Goal: Obtain resource: Download file/media

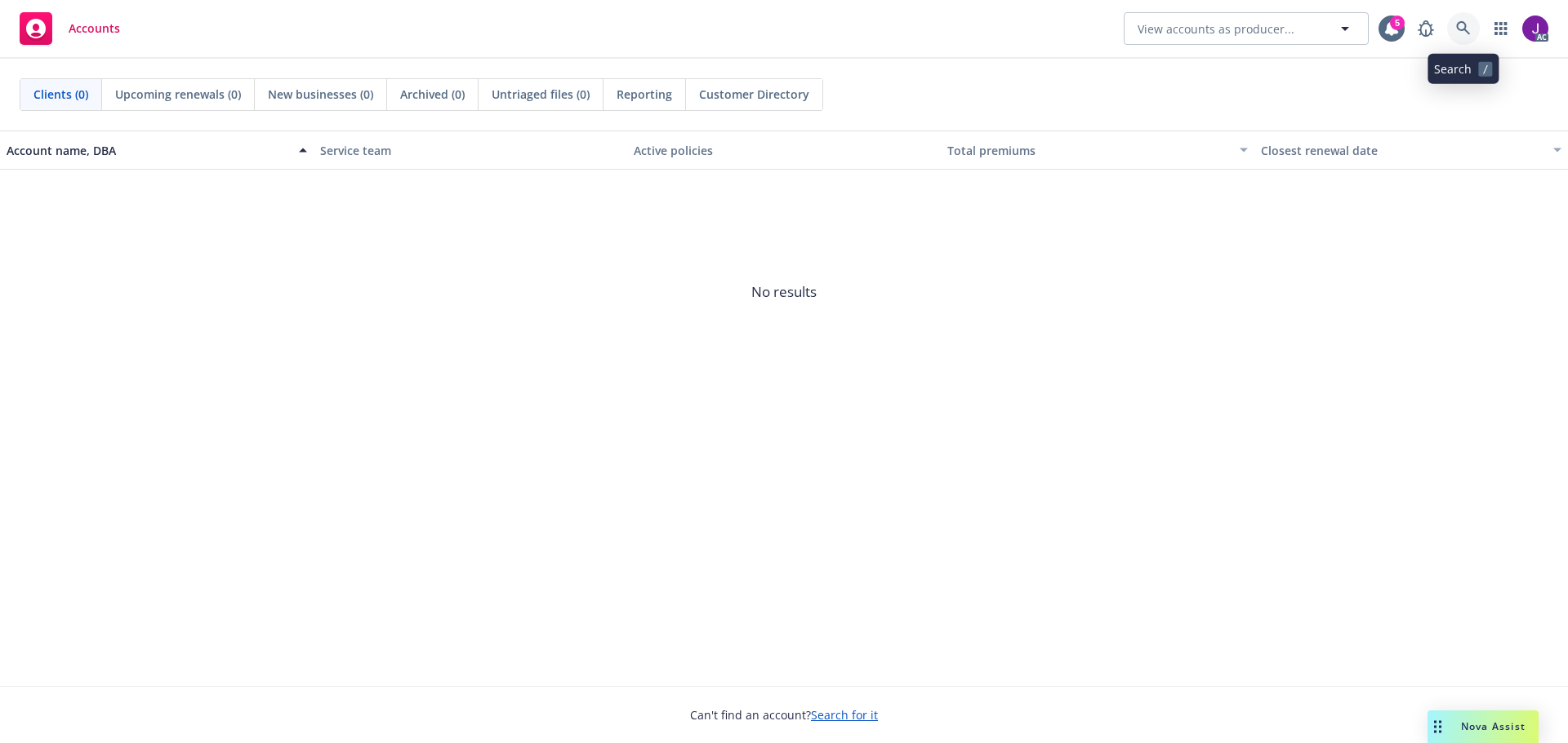
click at [1466, 23] on icon at bounding box center [1464, 29] width 15 height 15
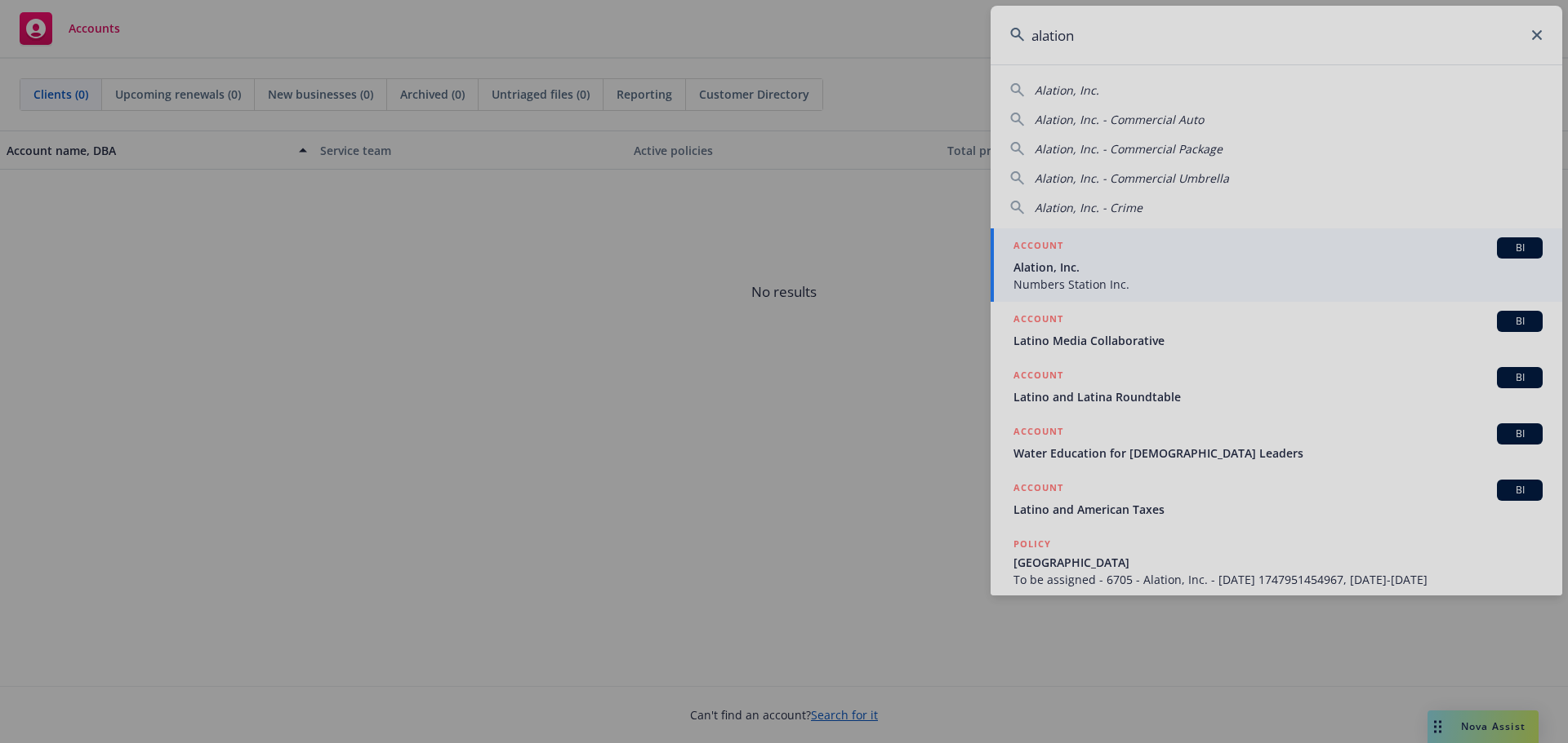
type input "alation"
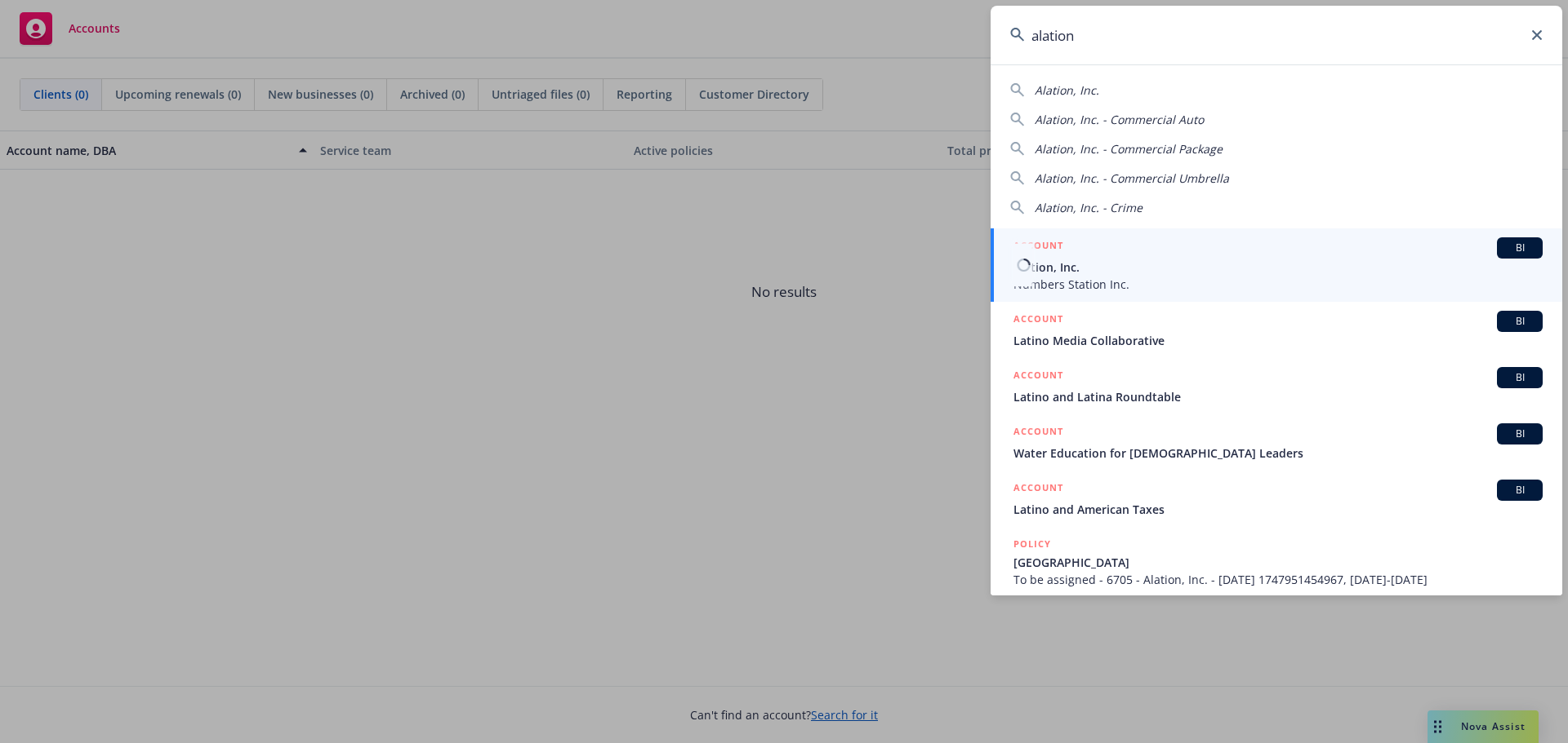
click at [1075, 280] on span "Numbers Station Inc." at bounding box center [1277, 284] width 529 height 17
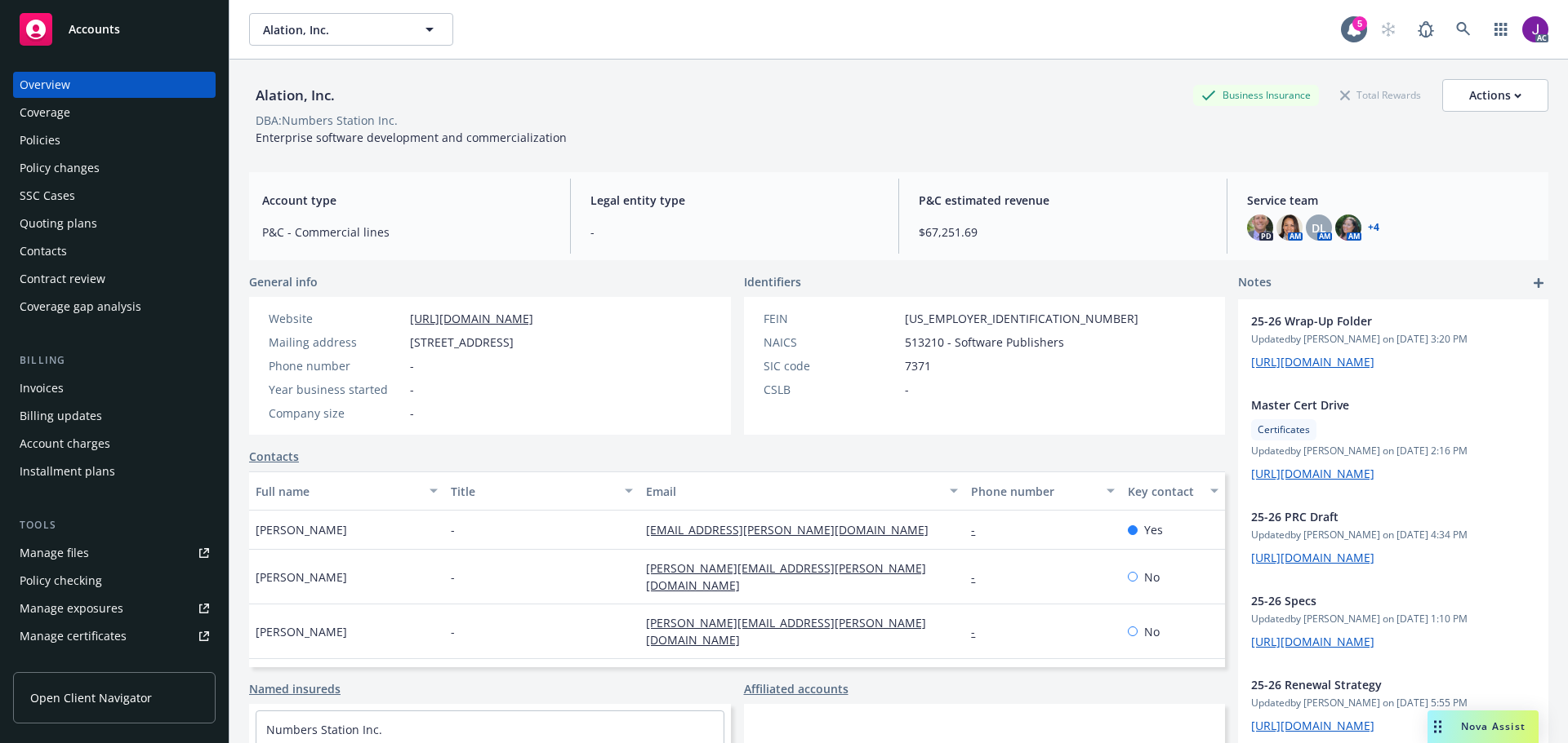
click at [76, 141] on div "Policies" at bounding box center [114, 141] width 189 height 26
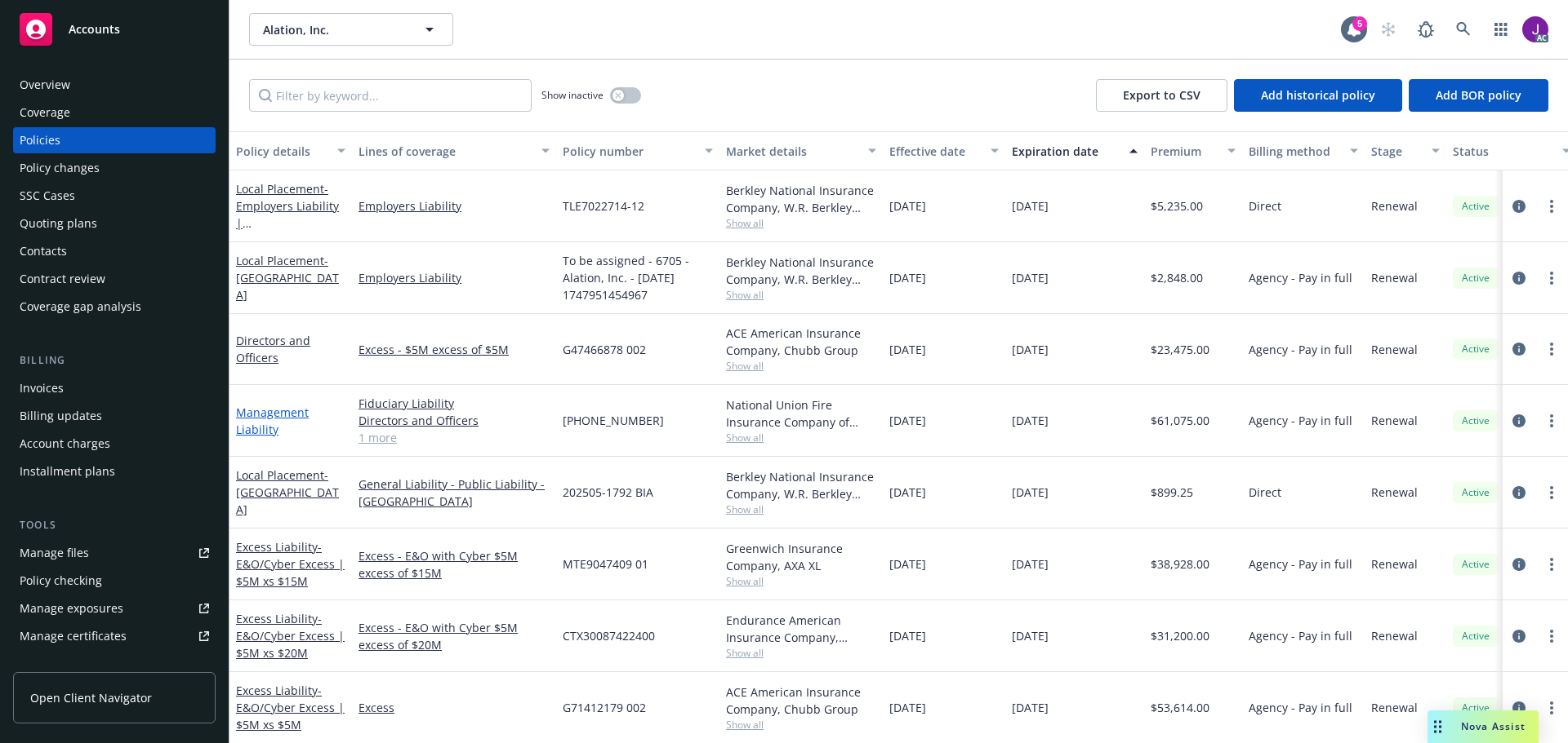
click at [259, 409] on link "Management Liability" at bounding box center [272, 420] width 73 height 33
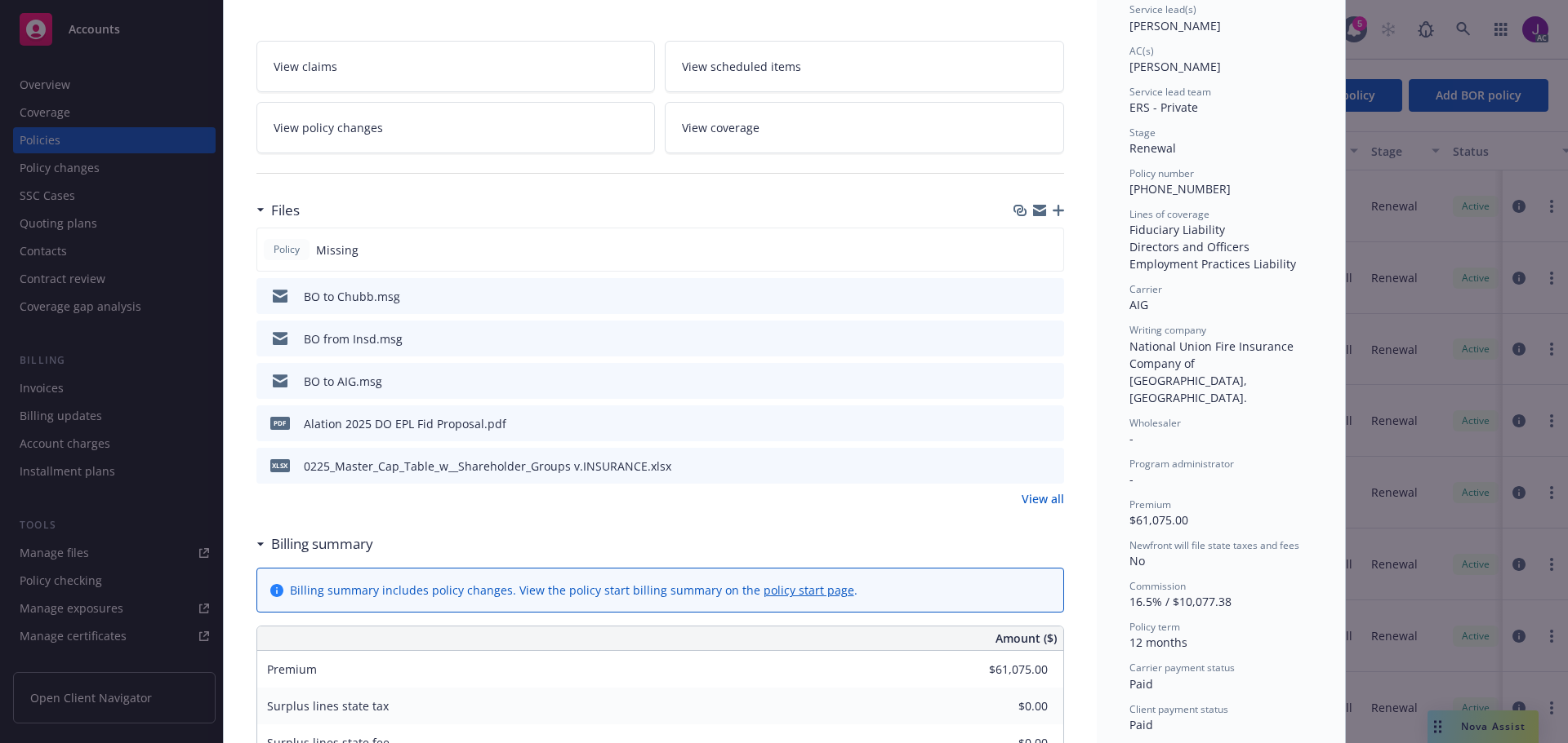
scroll to position [82, 0]
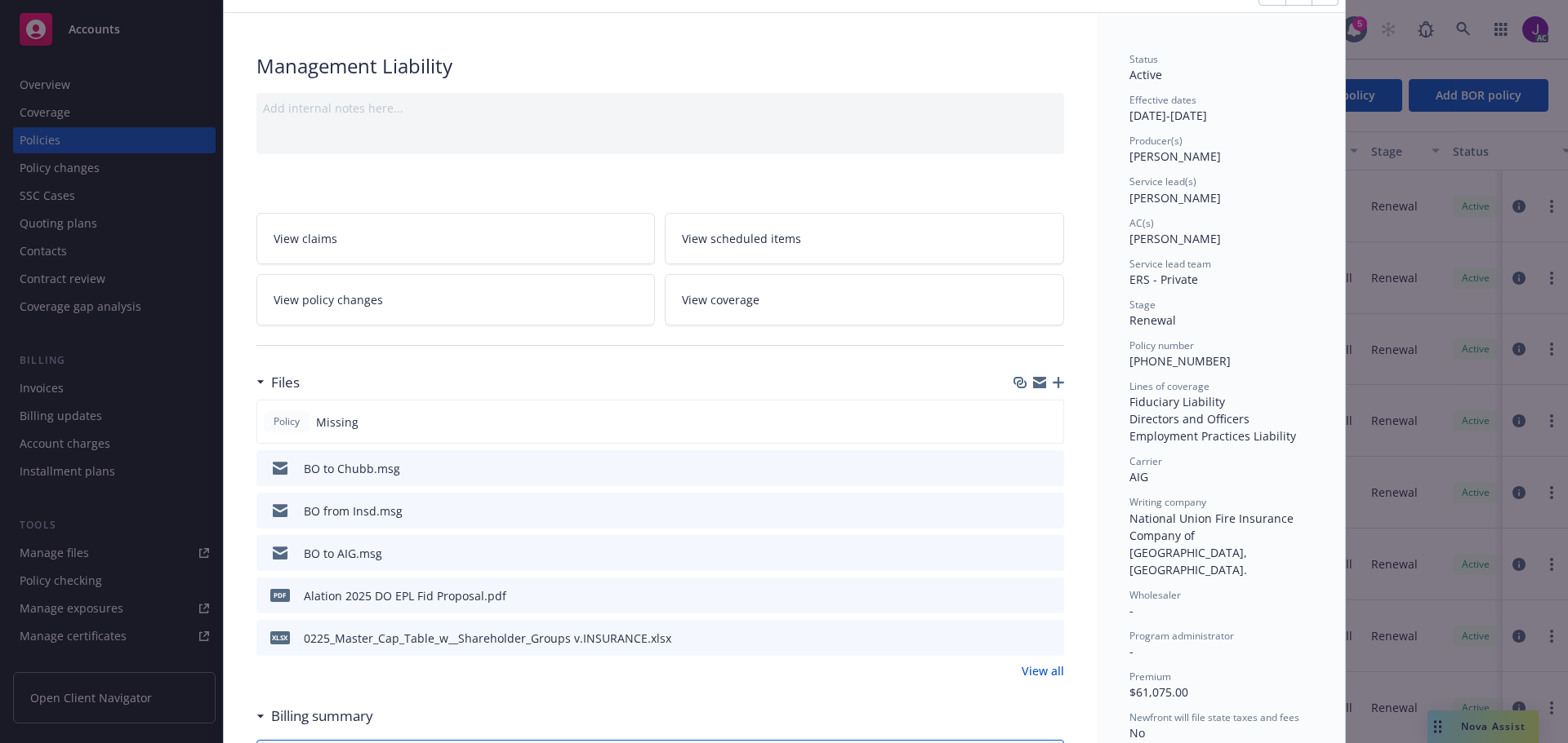
click at [1016, 467] on icon "download file" at bounding box center [1020, 466] width 10 height 10
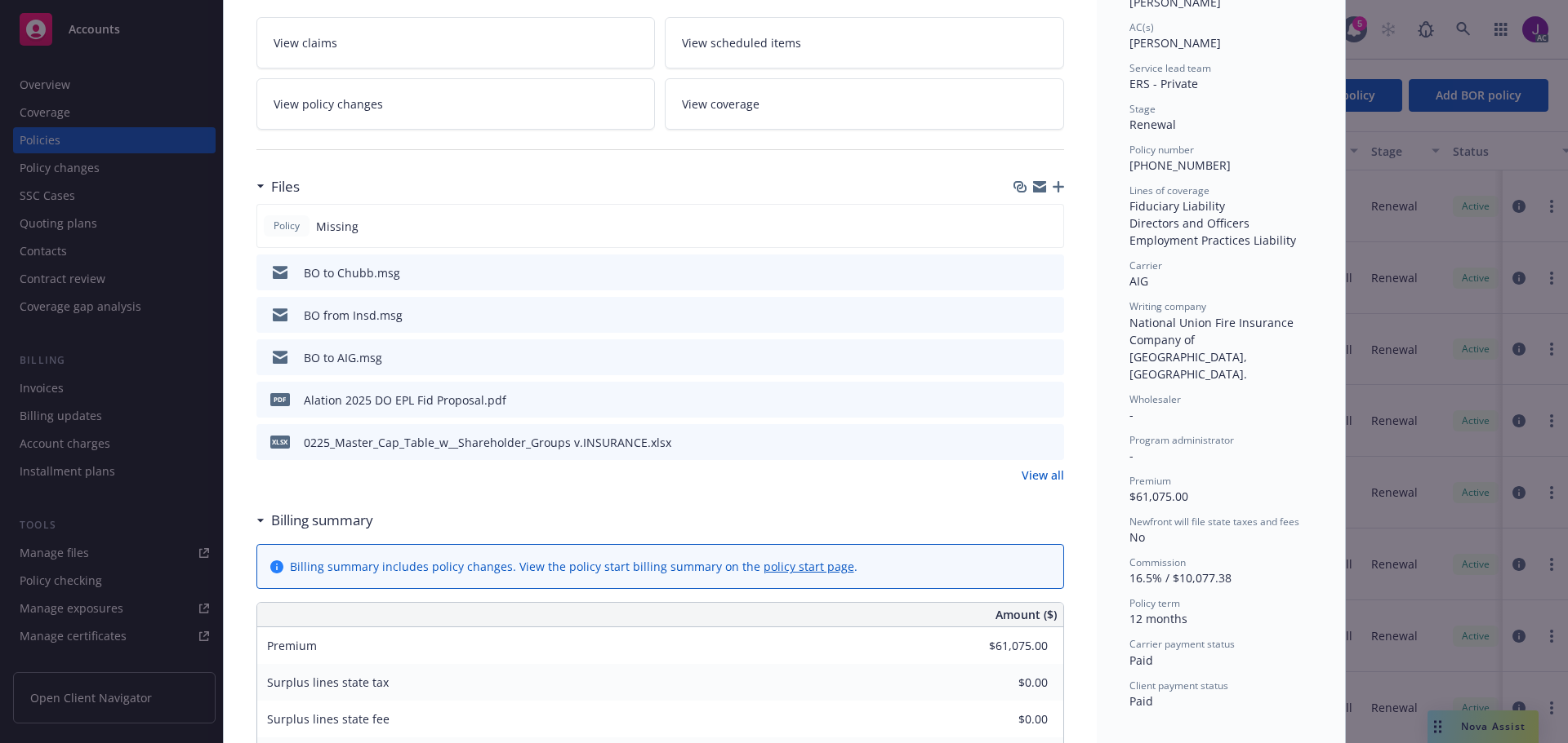
scroll to position [21, 0]
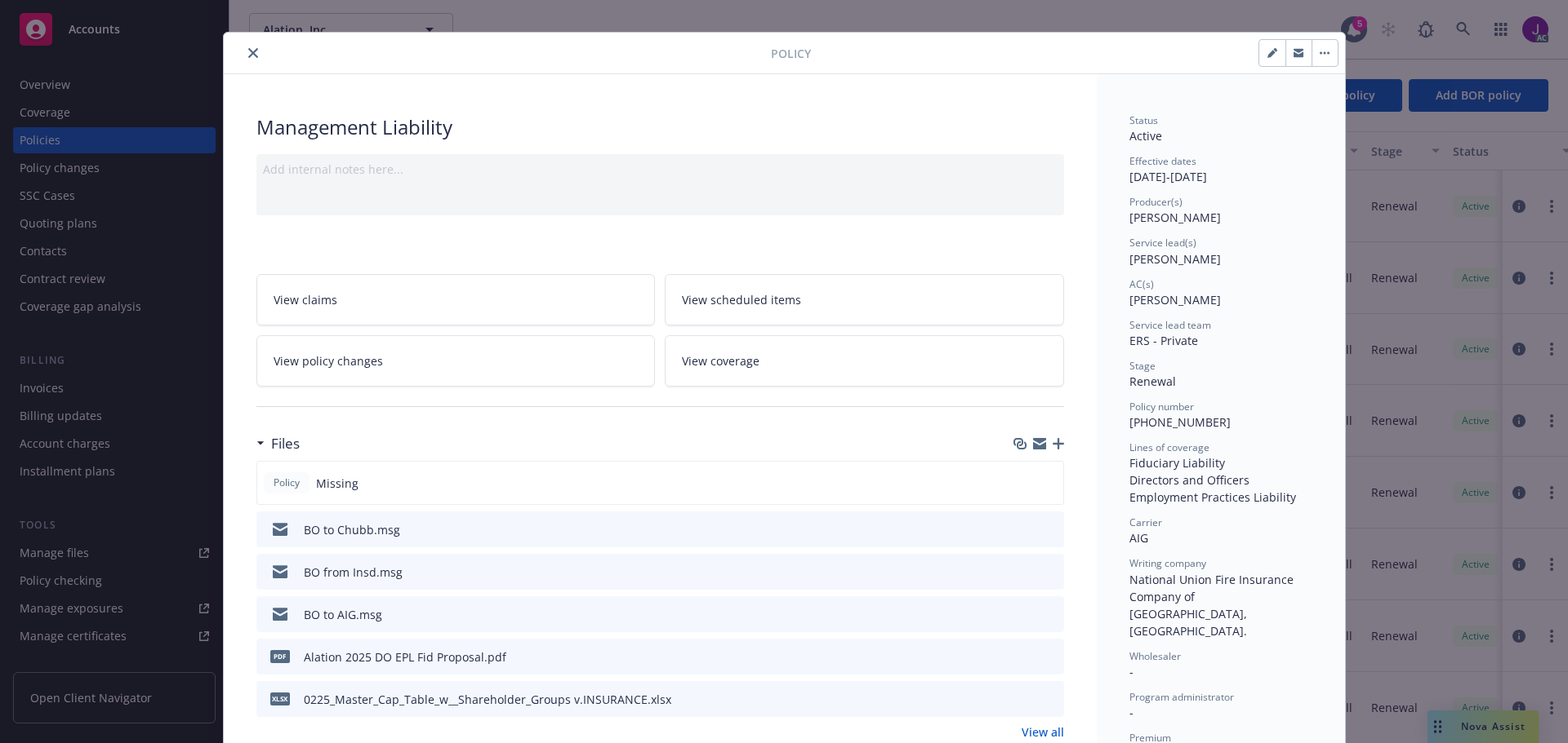
click at [248, 47] on button "close" at bounding box center [253, 52] width 20 height 20
